Goal: Information Seeking & Learning: Check status

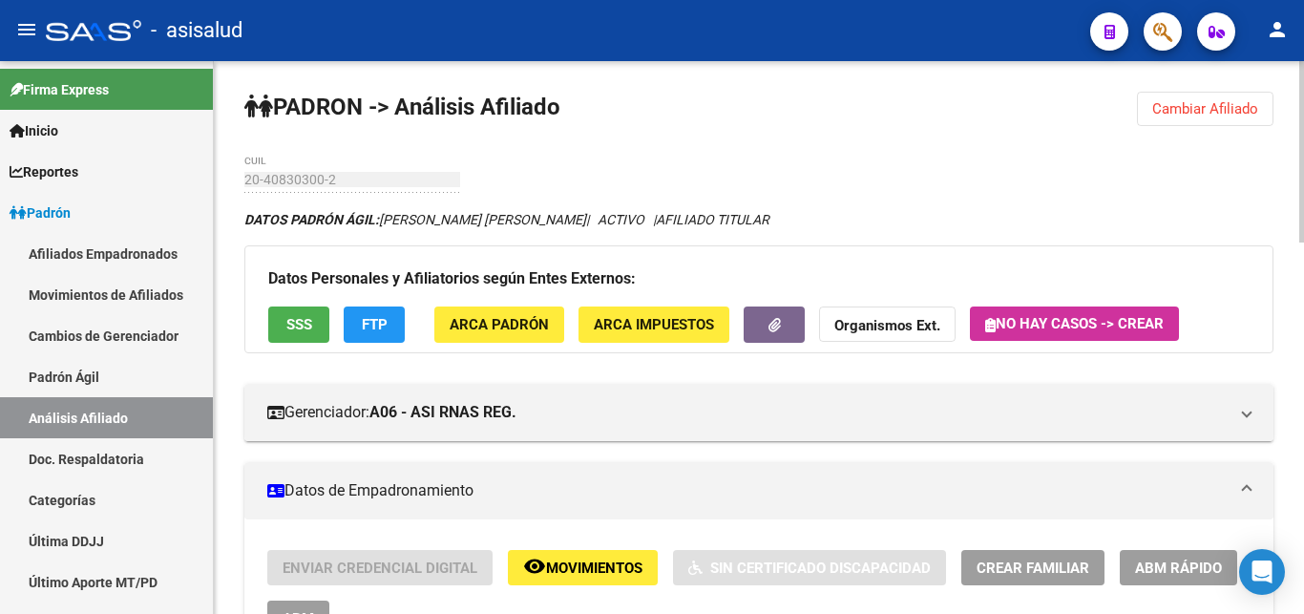
click at [1217, 103] on span "Cambiar Afiliado" at bounding box center [1205, 108] width 106 height 17
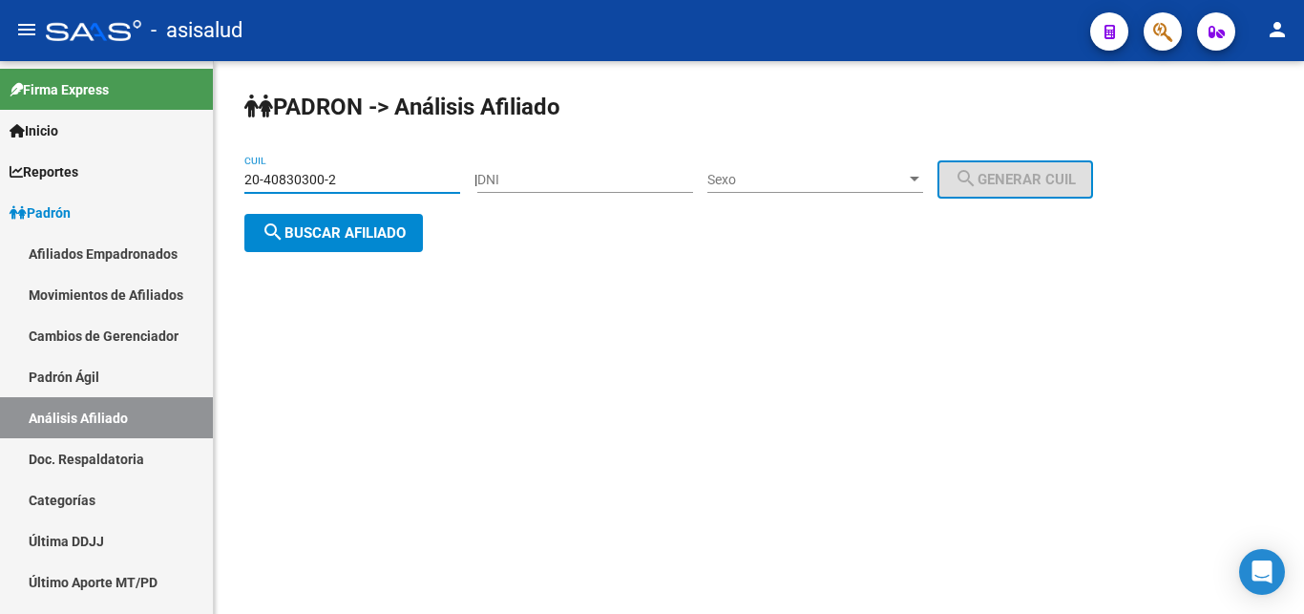
drag, startPoint x: 246, startPoint y: 178, endPoint x: 332, endPoint y: 178, distance: 85.9
click at [332, 178] on input "20-40830300-2" at bounding box center [352, 180] width 216 height 16
paste input "7-41174373-5"
click at [337, 233] on span "search Buscar afiliado" at bounding box center [334, 232] width 144 height 17
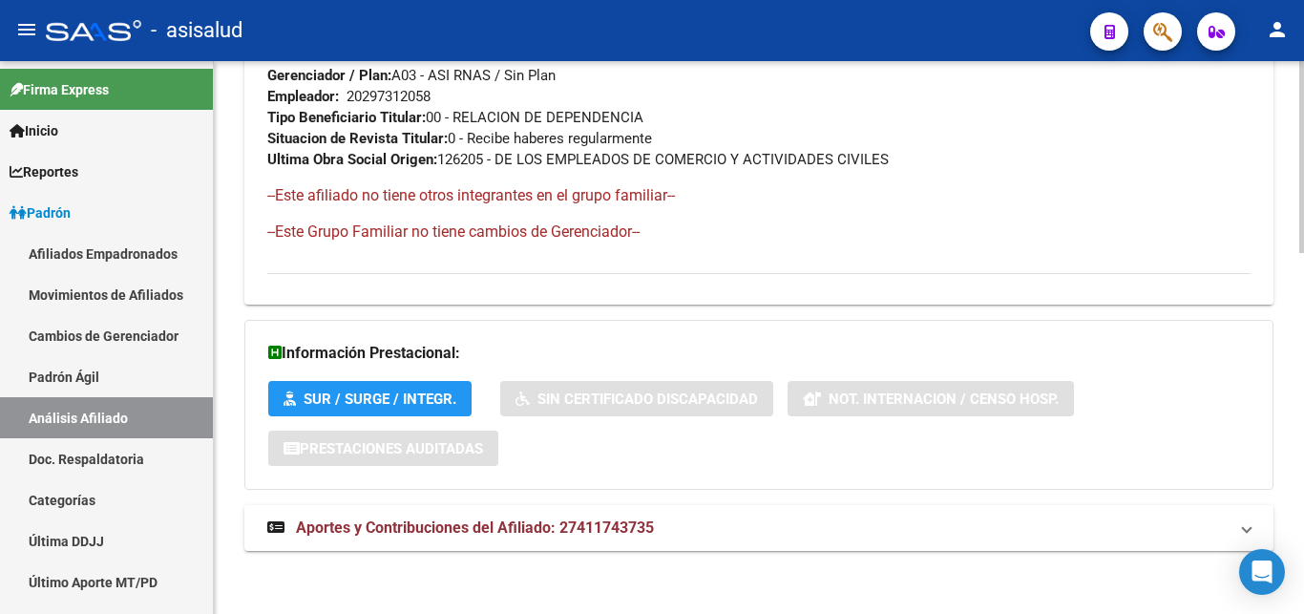
scroll to position [1043, 0]
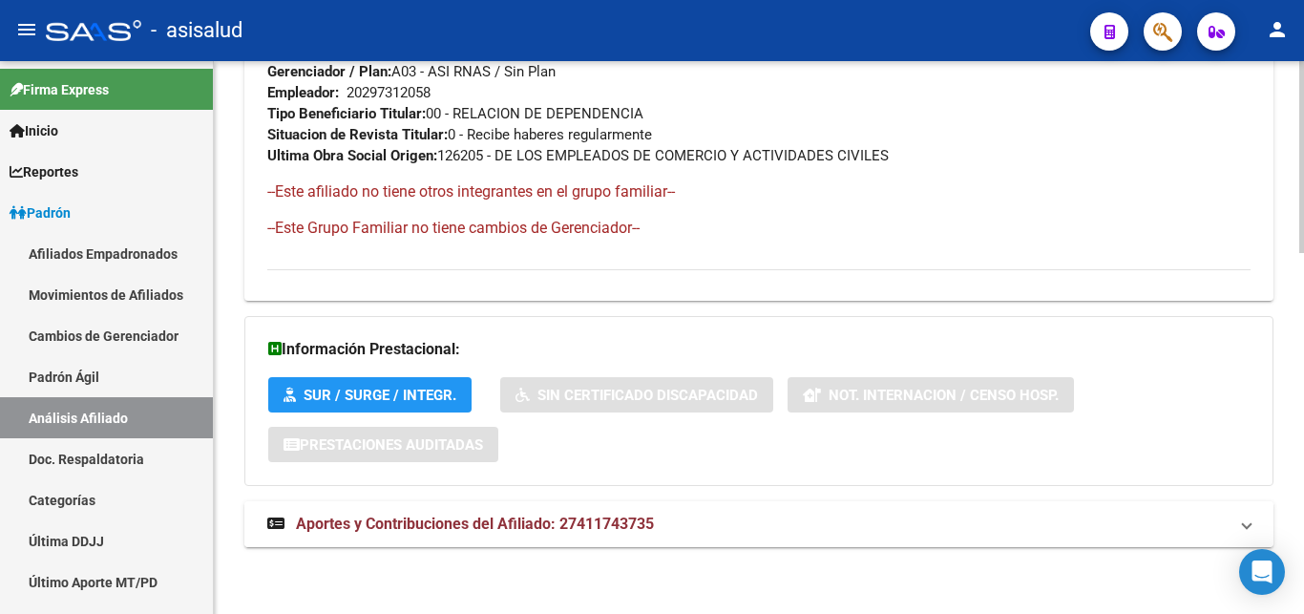
click at [495, 516] on span "Aportes y Contribuciones del Afiliado: 27411743735" at bounding box center [475, 524] width 358 height 18
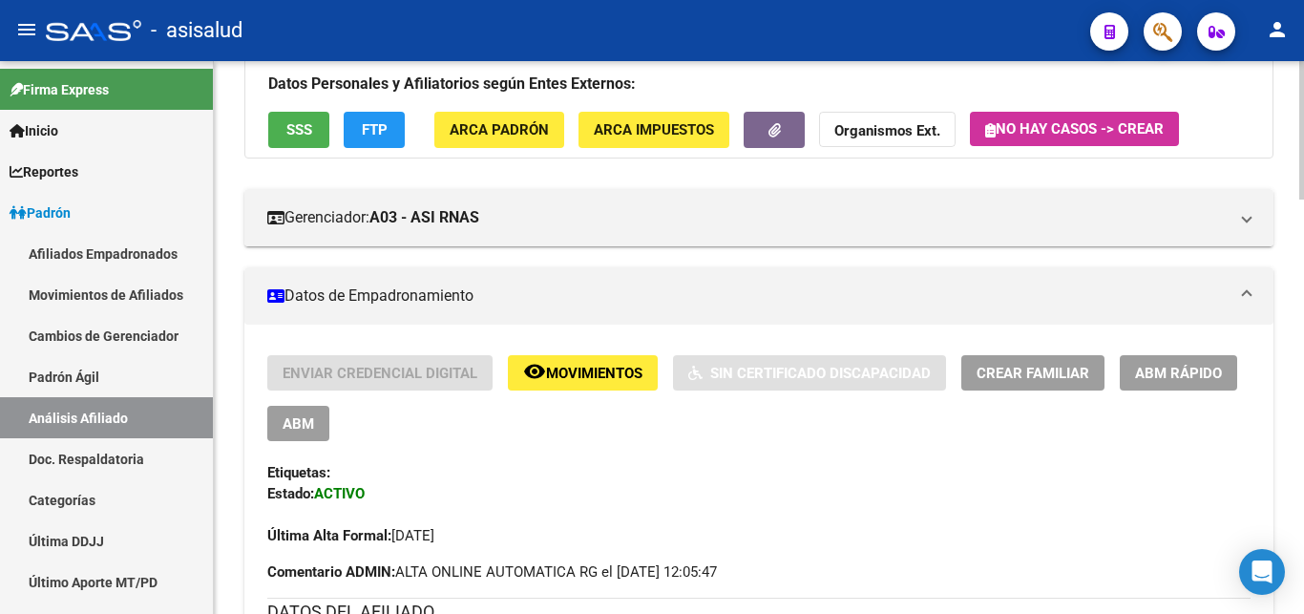
scroll to position [0, 0]
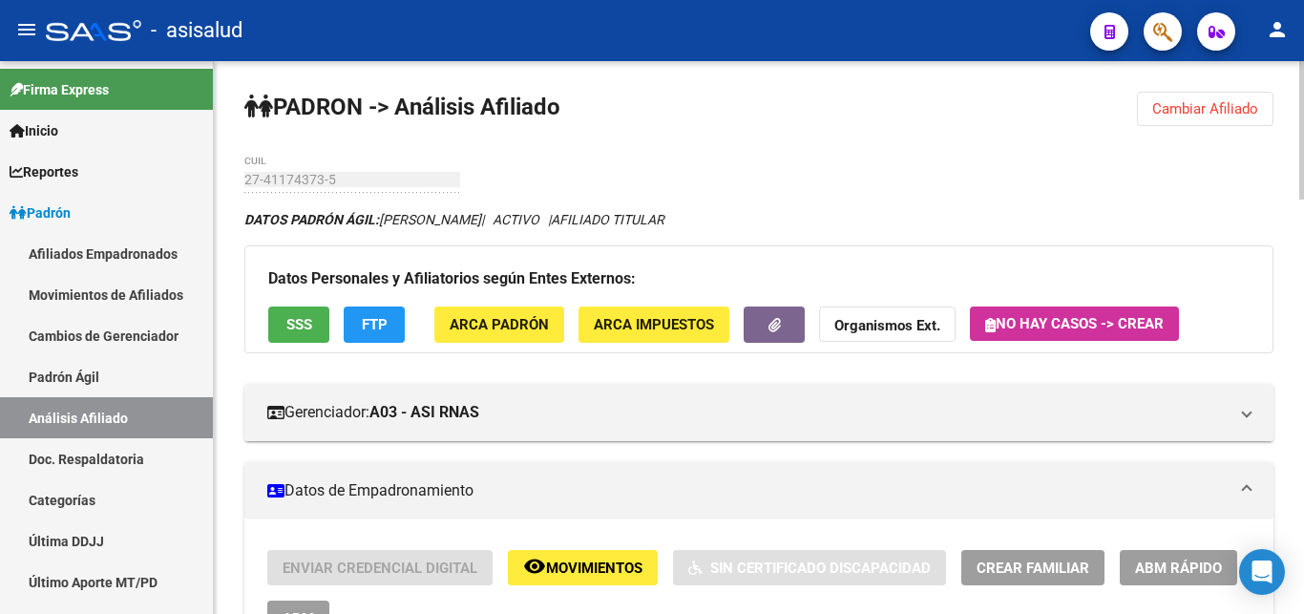
click at [1180, 105] on span "Cambiar Afiliado" at bounding box center [1205, 108] width 106 height 17
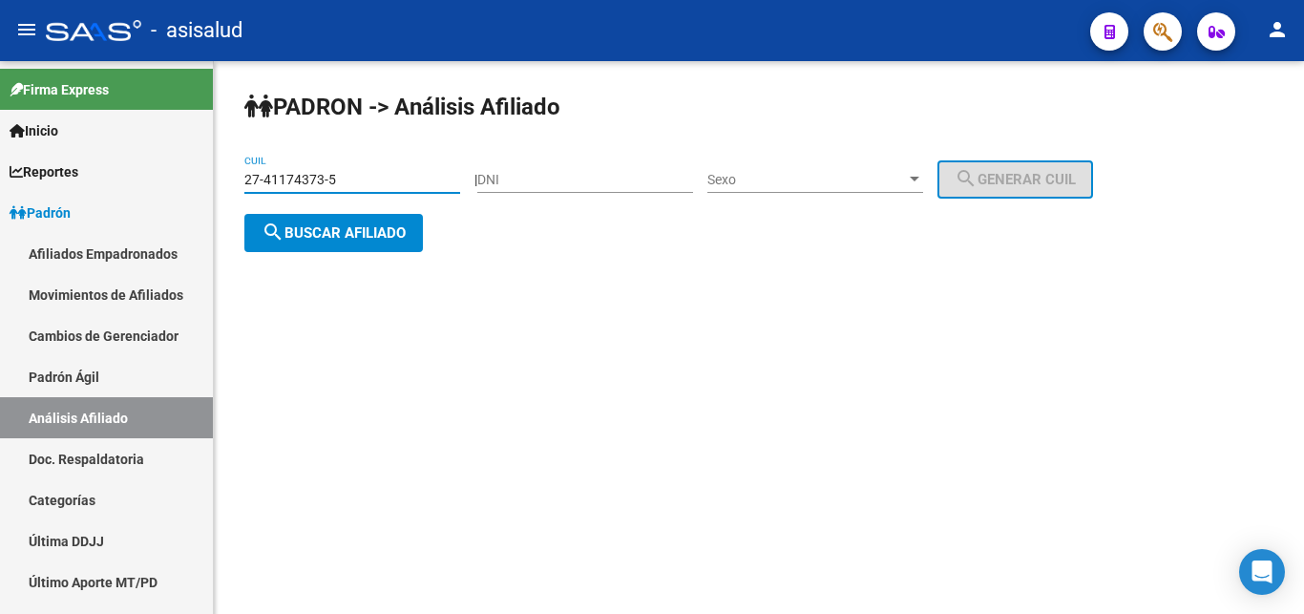
drag, startPoint x: 245, startPoint y: 174, endPoint x: 349, endPoint y: 174, distance: 104.1
click at [349, 174] on input "27-41174373-5" at bounding box center [352, 180] width 216 height 16
paste input "0-38779523-6"
click at [338, 231] on span "search Buscar afiliado" at bounding box center [334, 232] width 144 height 17
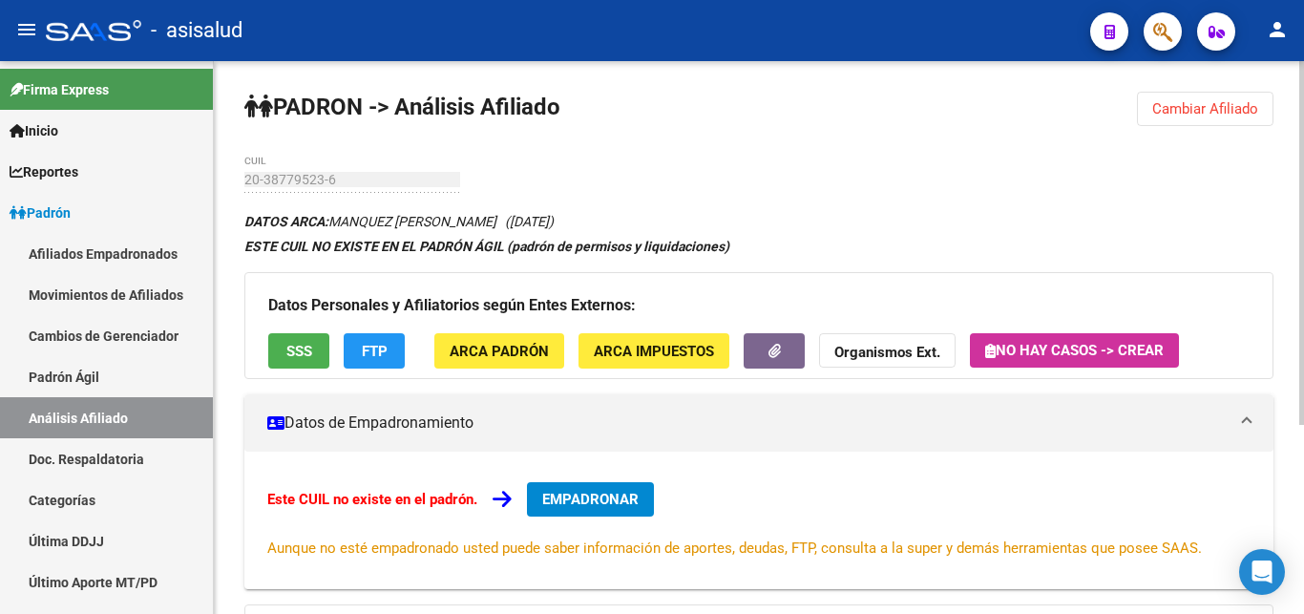
click at [1185, 107] on span "Cambiar Afiliado" at bounding box center [1205, 108] width 106 height 17
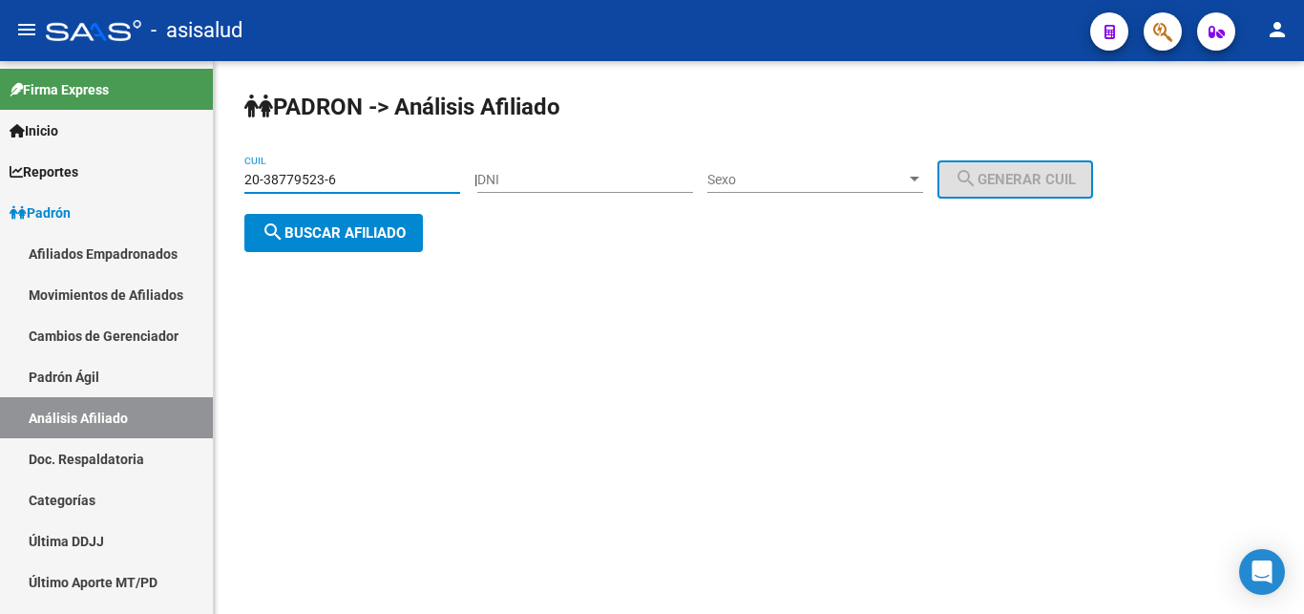
drag, startPoint x: 245, startPoint y: 178, endPoint x: 332, endPoint y: 173, distance: 87.0
click at [332, 173] on input "20-38779523-6" at bounding box center [352, 180] width 216 height 16
paste input "7-41174373-5"
type input "27-41174373-5"
click at [327, 229] on span "search Buscar afiliado" at bounding box center [334, 232] width 144 height 17
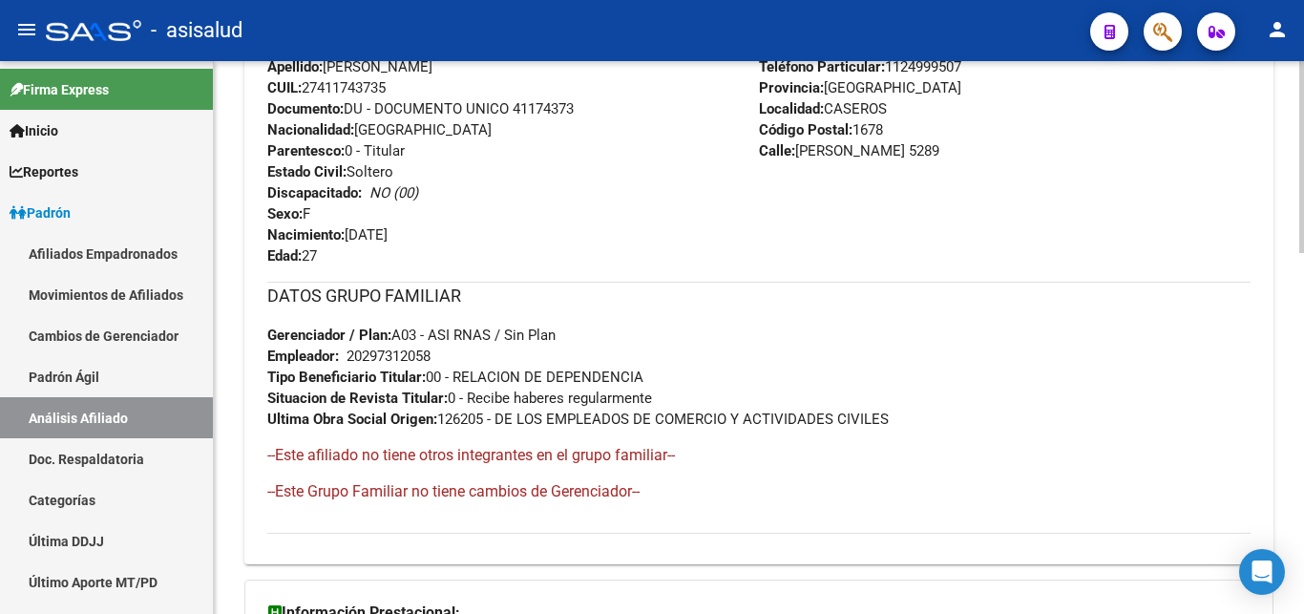
scroll to position [1043, 0]
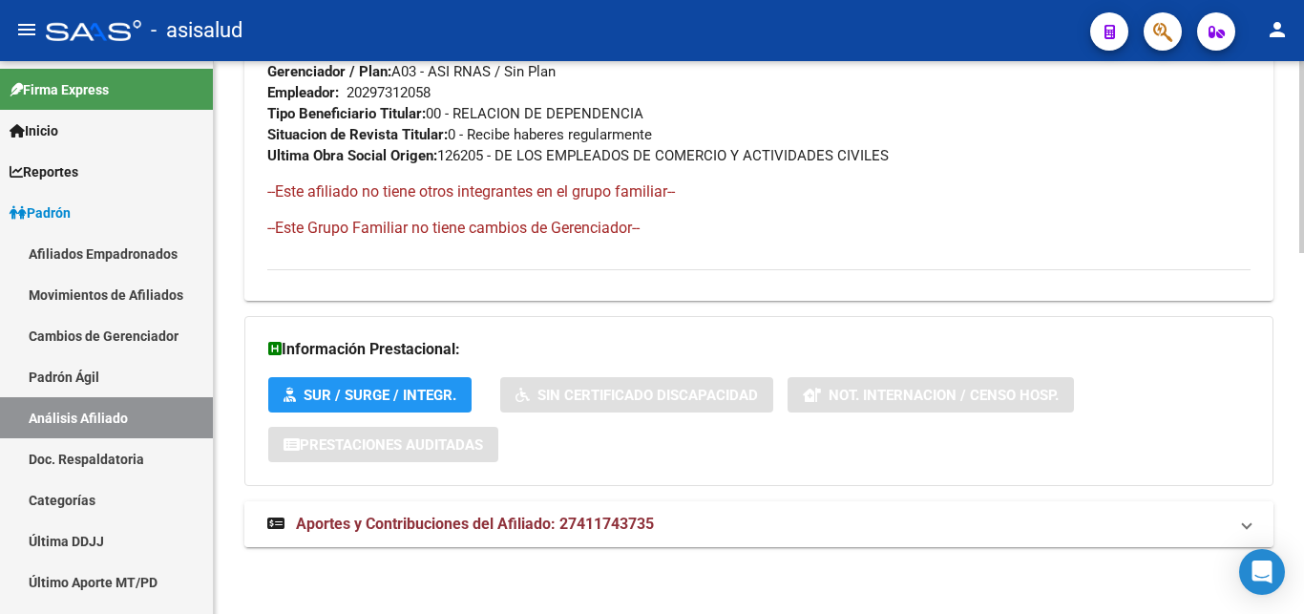
click at [435, 519] on span "Aportes y Contribuciones del Afiliado: 27411743735" at bounding box center [475, 524] width 358 height 18
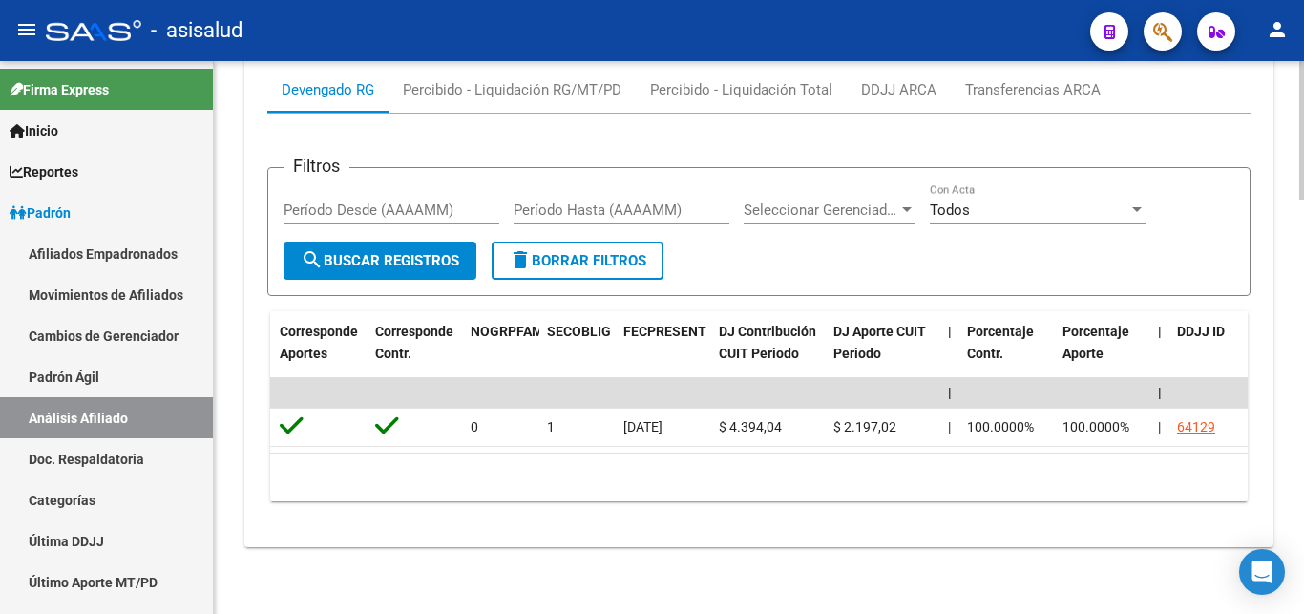
scroll to position [0, 3070]
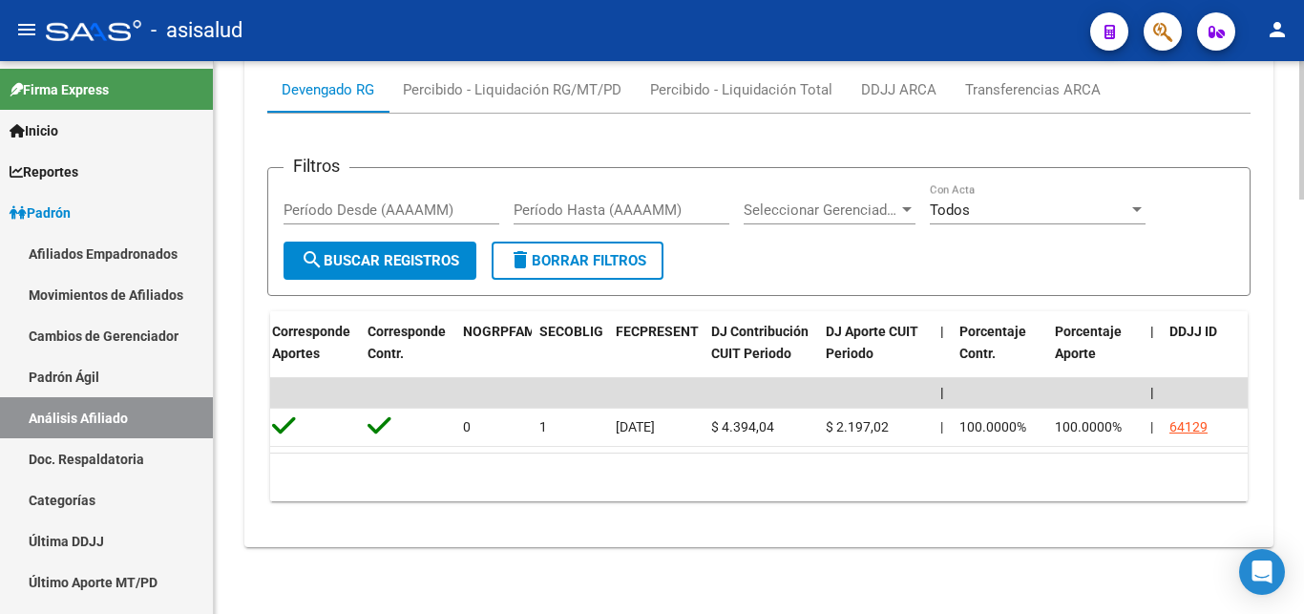
click at [314, 79] on div "Devengado RG" at bounding box center [328, 89] width 93 height 21
click at [438, 79] on div "Percibido - Liquidación RG/MT/PD" at bounding box center [512, 89] width 219 height 21
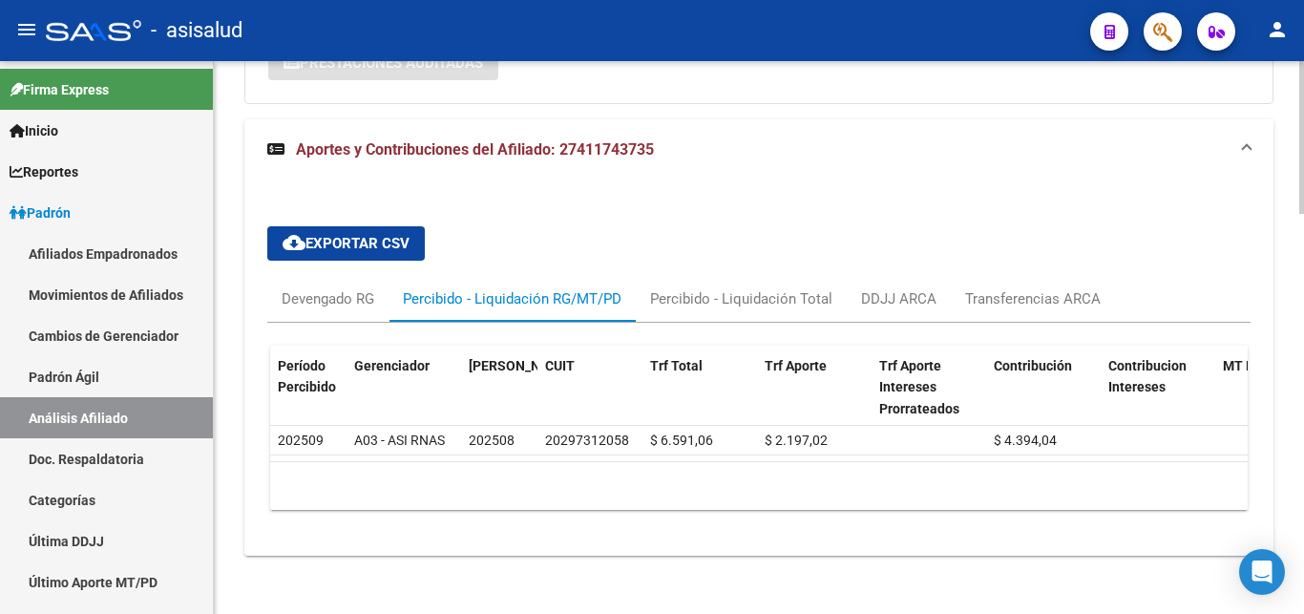
scroll to position [1425, 0]
click at [748, 292] on div "Percibido - Liquidación Total" at bounding box center [741, 297] width 182 height 21
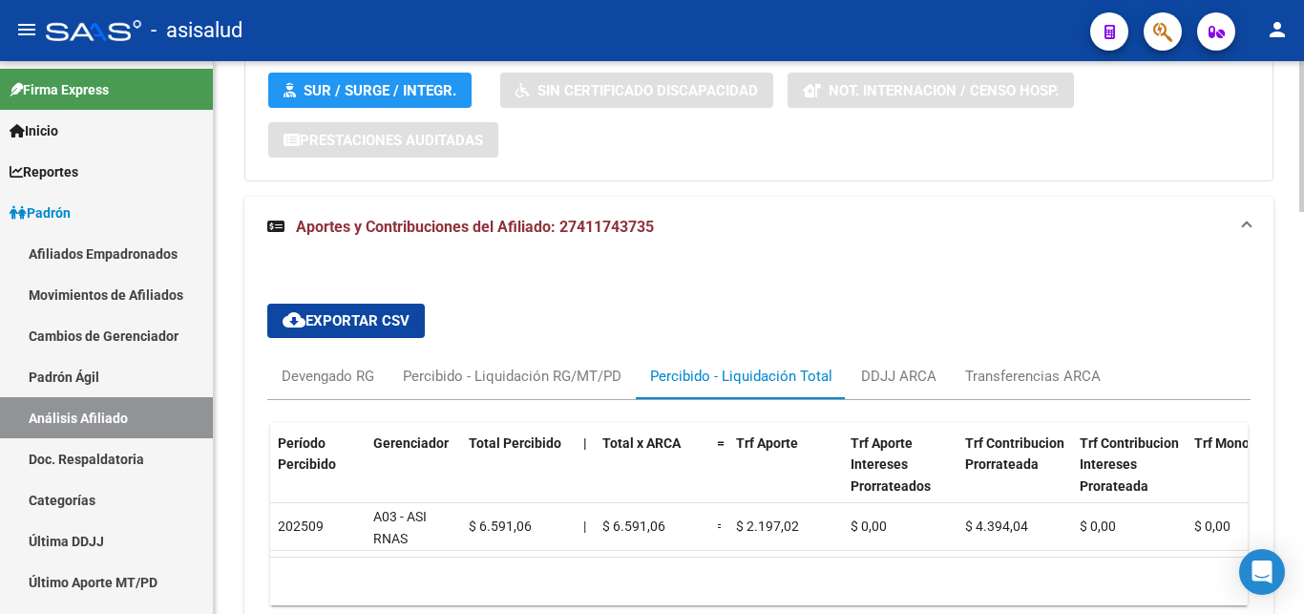
scroll to position [1467, 0]
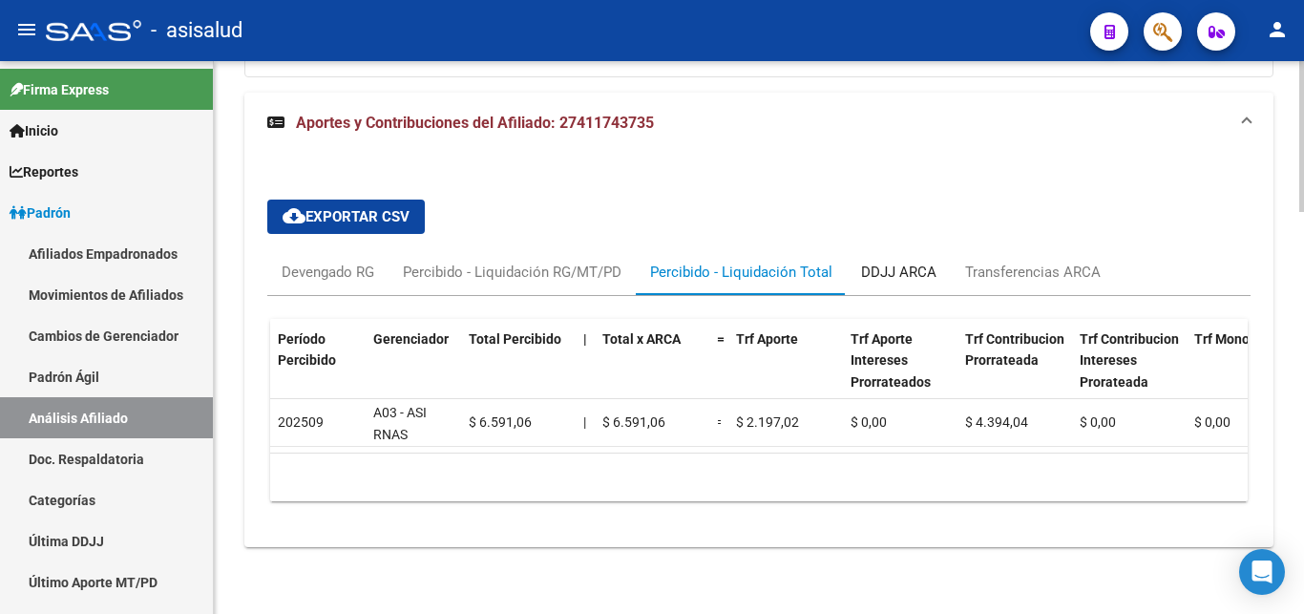
click at [895, 262] on div "DDJJ ARCA" at bounding box center [898, 272] width 75 height 21
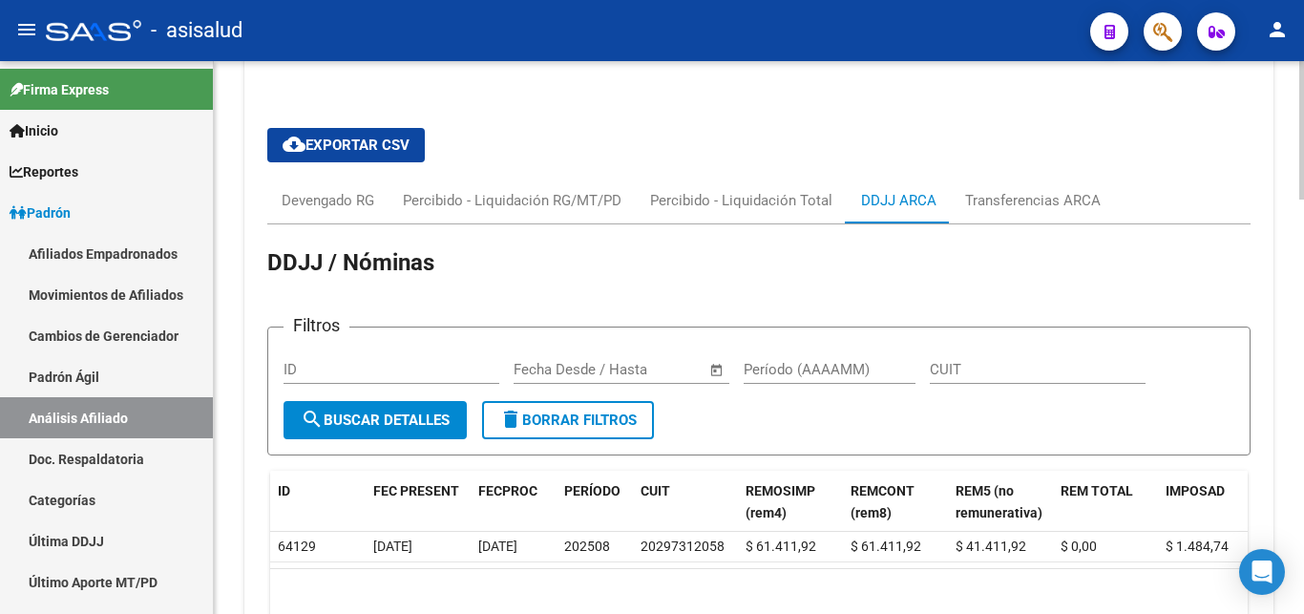
scroll to position [1620, 0]
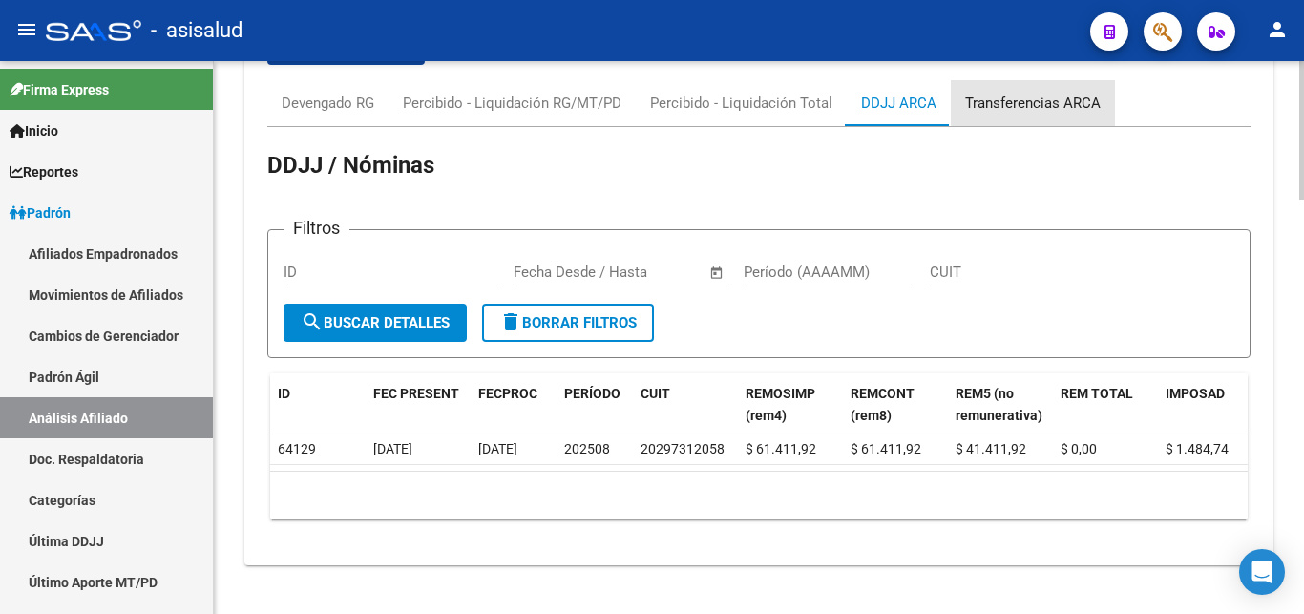
click at [1034, 102] on div "Transferencias ARCA" at bounding box center [1033, 103] width 136 height 21
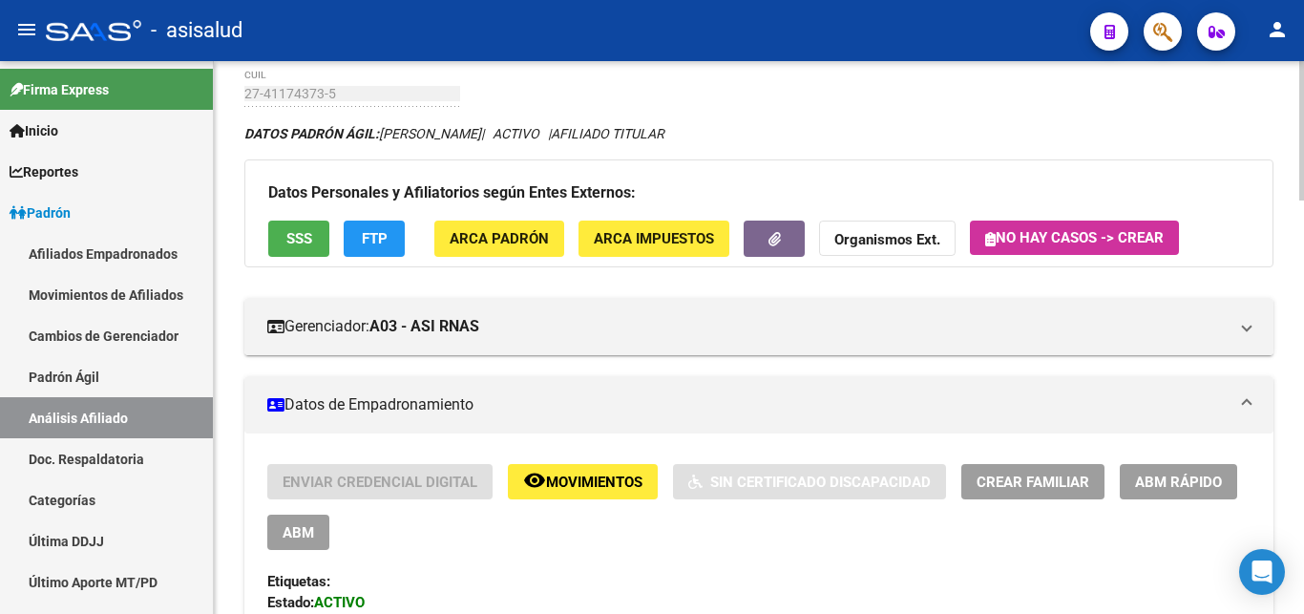
scroll to position [0, 0]
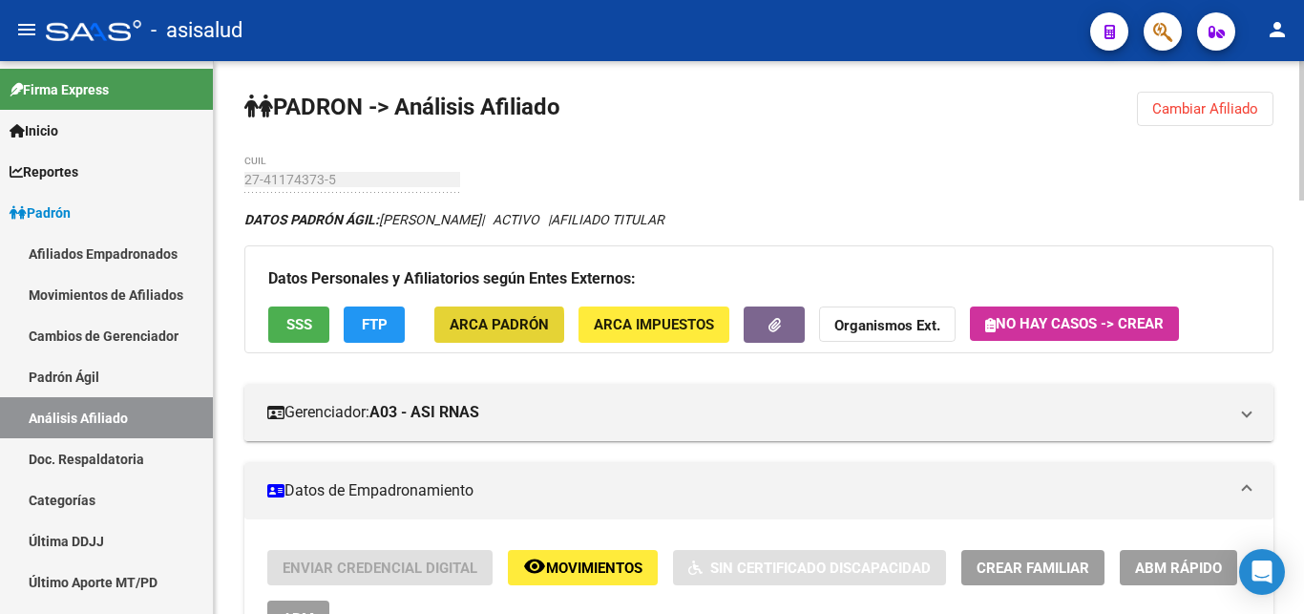
click at [484, 327] on span "ARCA Padrón" at bounding box center [499, 325] width 99 height 17
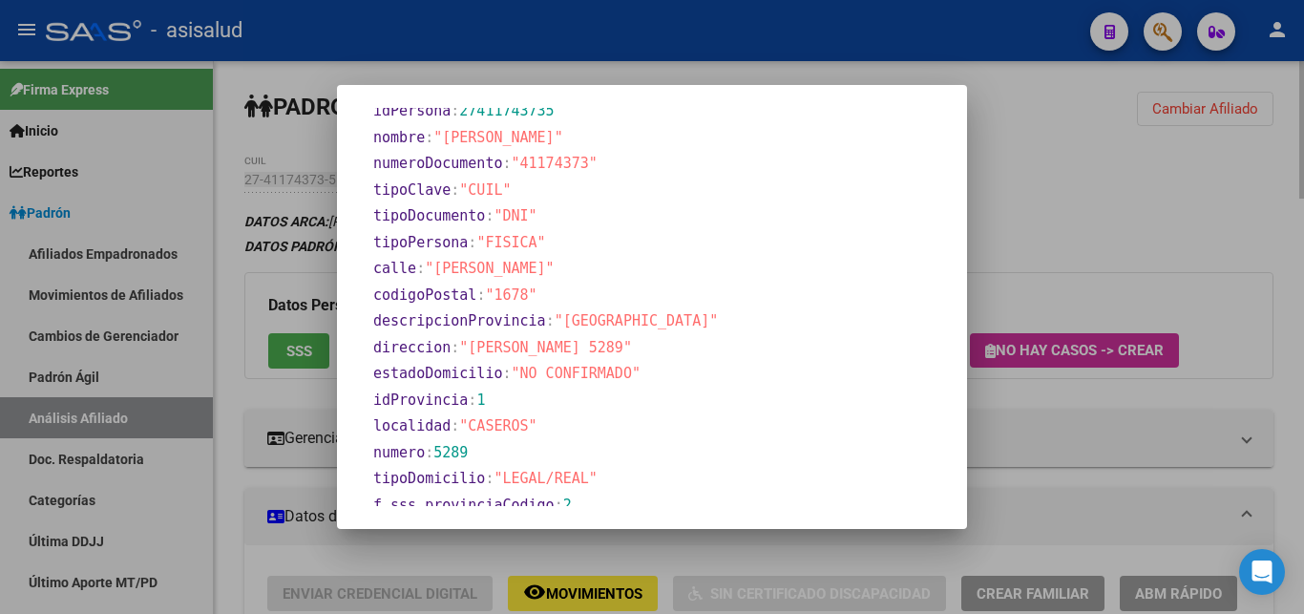
scroll to position [460, 0]
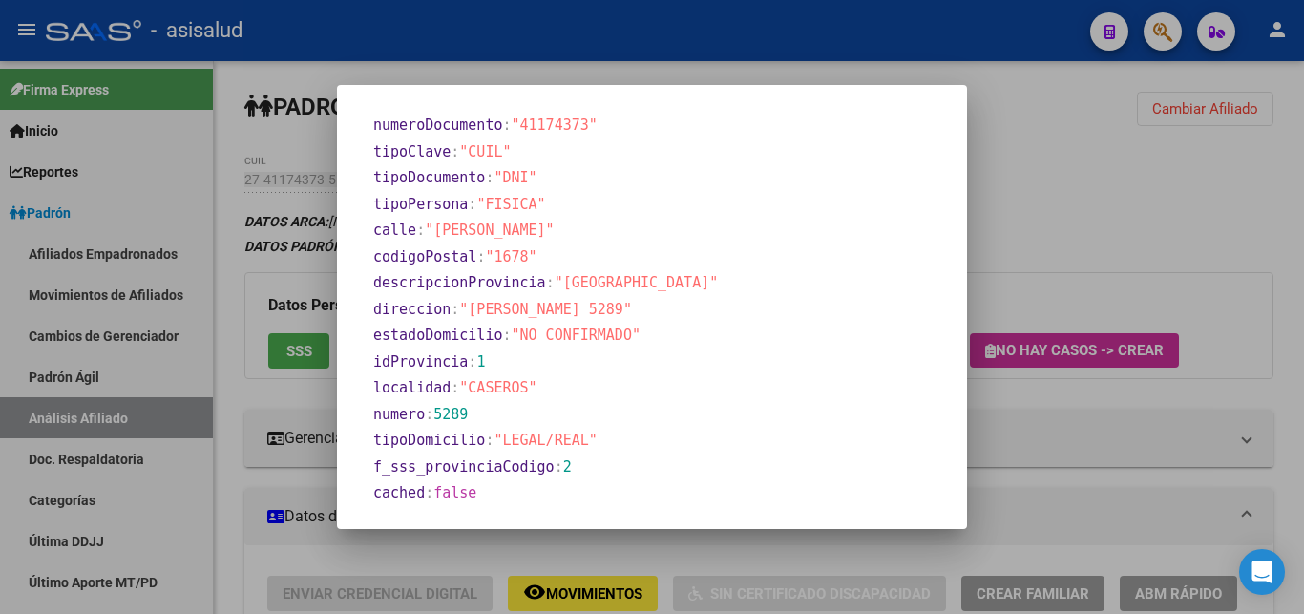
click at [1086, 168] on div at bounding box center [652, 307] width 1304 height 614
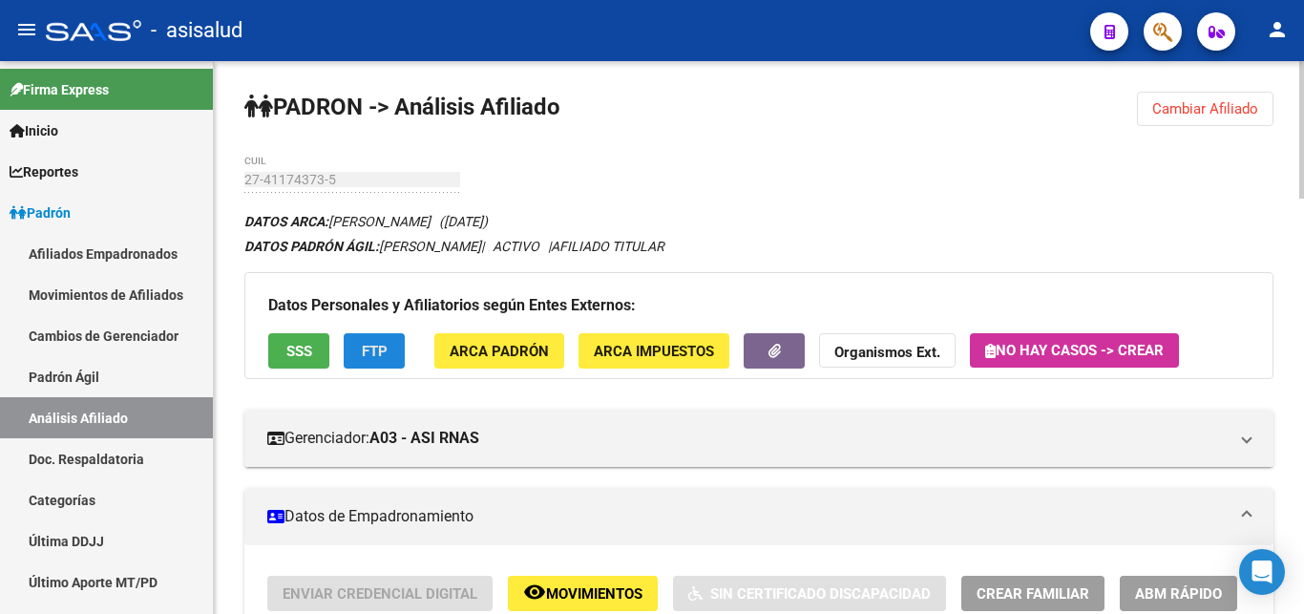
click at [368, 351] on span "FTP" at bounding box center [375, 351] width 26 height 17
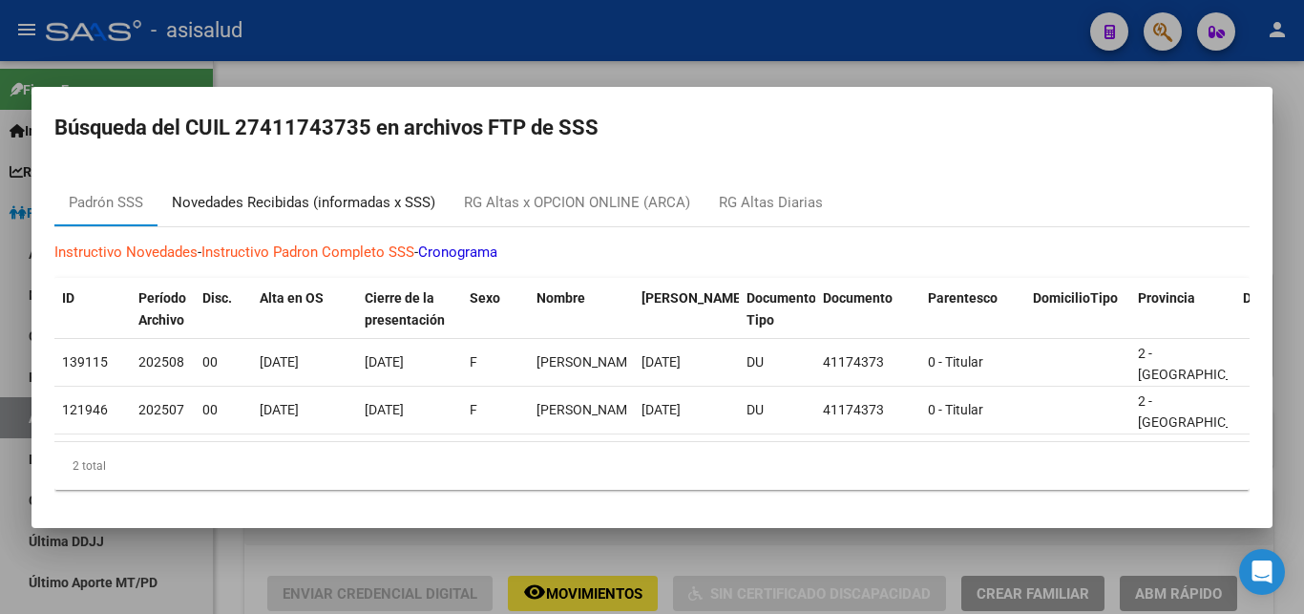
click at [328, 194] on div "Novedades Recibidas (informadas x SSS)" at bounding box center [303, 203] width 263 height 22
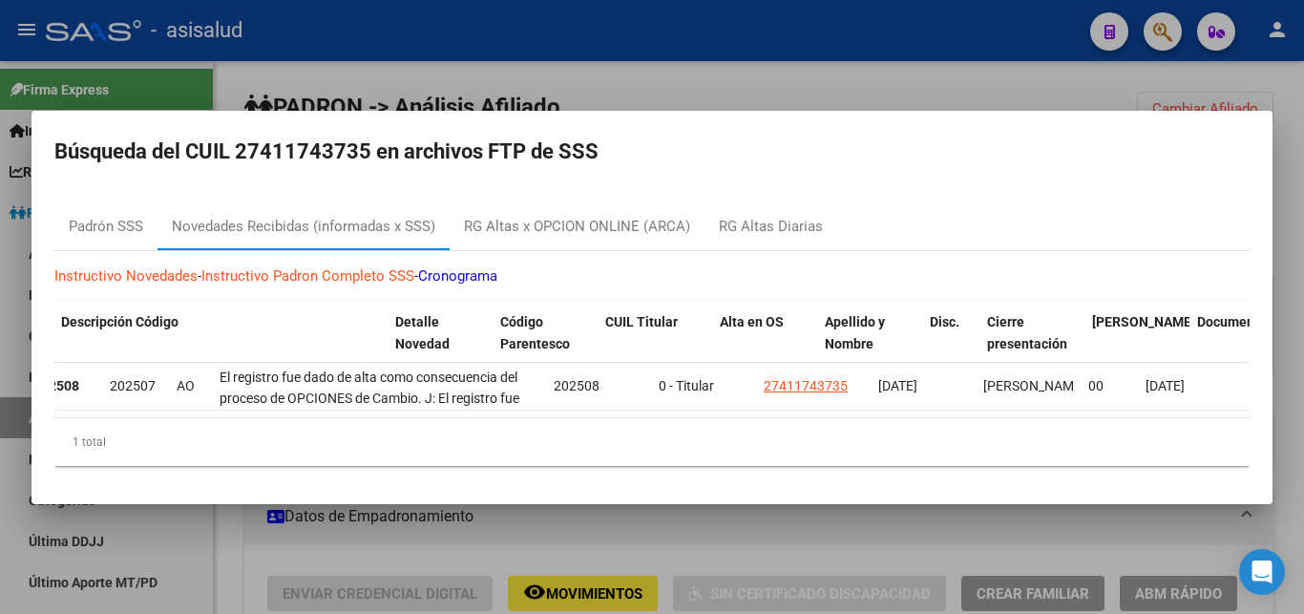
scroll to position [0, 0]
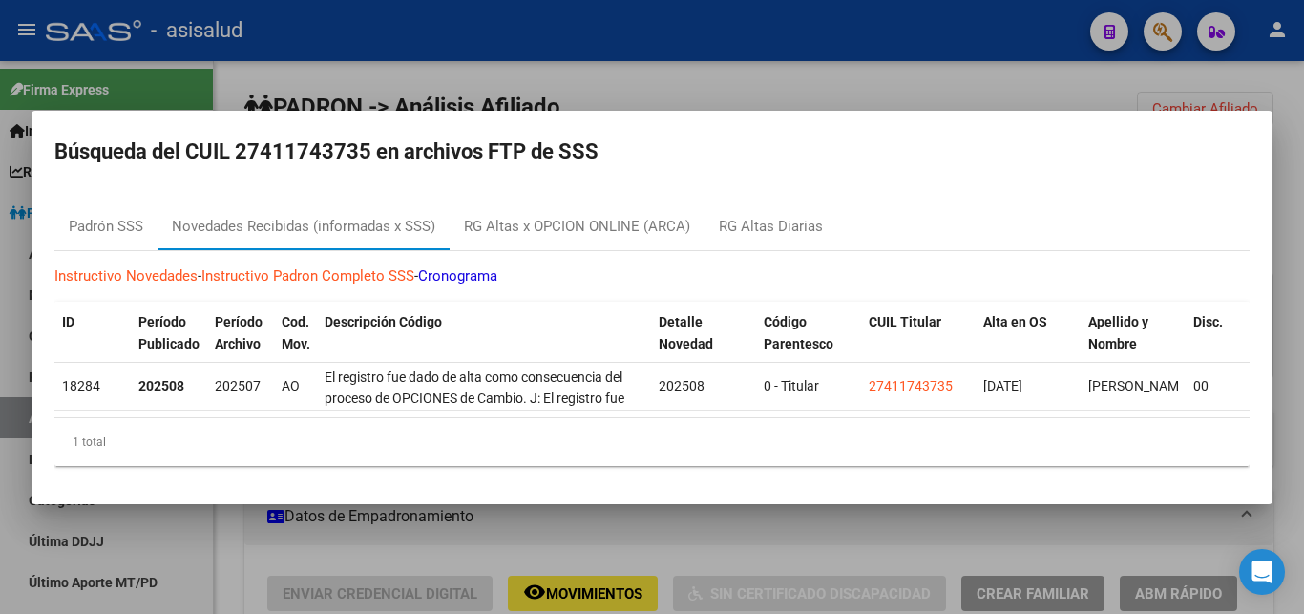
click at [810, 73] on div at bounding box center [652, 307] width 1304 height 614
